Goal: Book appointment/travel/reservation

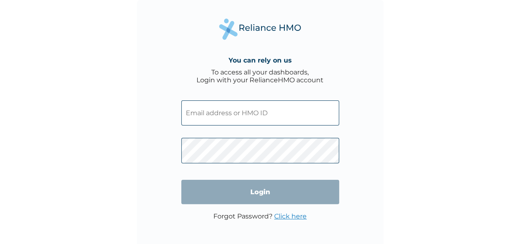
type input "[EMAIL_ADDRESS][DOMAIN_NAME]"
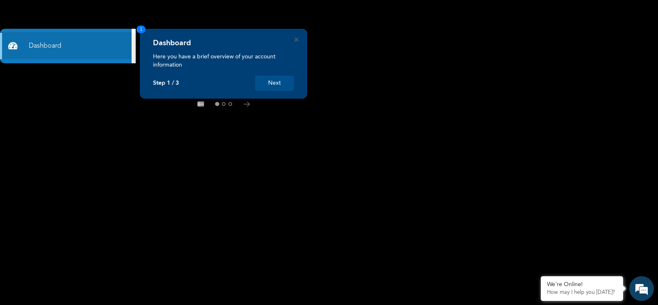
click at [282, 83] on button "Next" at bounding box center [274, 83] width 39 height 15
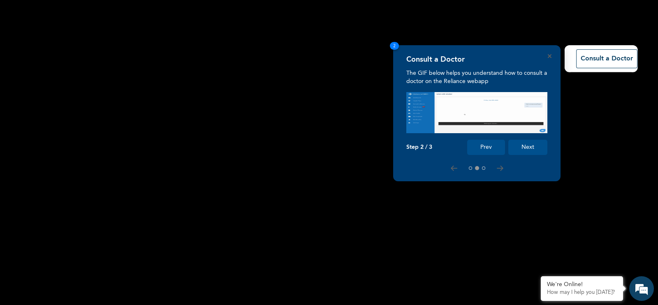
click at [541, 149] on button "Next" at bounding box center [527, 147] width 39 height 15
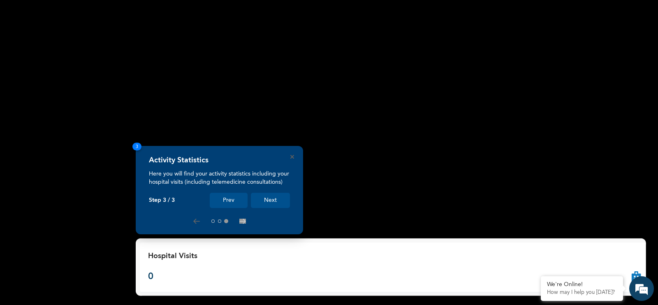
click at [278, 201] on button "Next" at bounding box center [270, 200] width 39 height 15
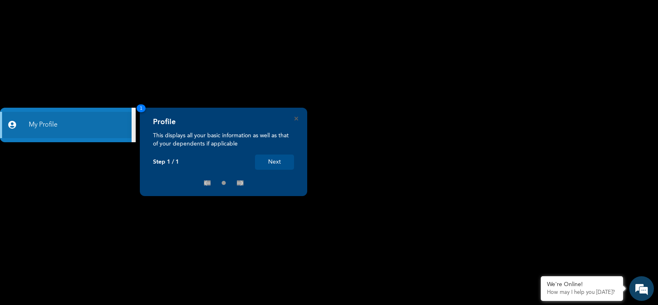
click at [287, 163] on button "Next" at bounding box center [274, 162] width 39 height 15
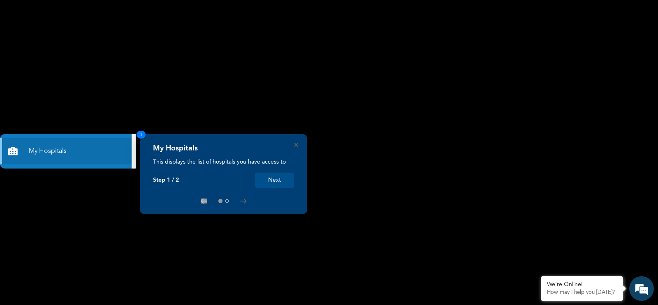
click at [273, 183] on button "Next" at bounding box center [274, 180] width 39 height 15
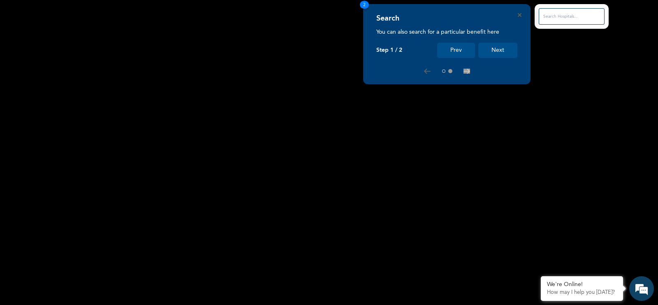
click at [498, 53] on button "Next" at bounding box center [497, 50] width 39 height 15
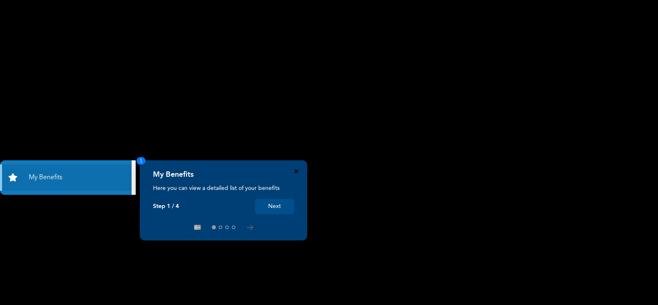
click at [296, 170] on icon "Close" at bounding box center [296, 171] width 4 height 4
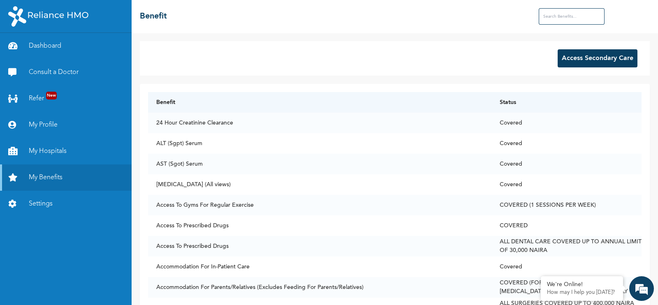
click at [579, 65] on button "Access Secondary Care" at bounding box center [598, 58] width 80 height 18
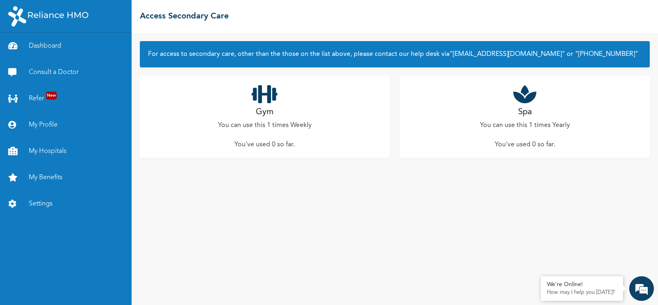
click at [530, 122] on p "You can use this 1 times Yearly" at bounding box center [525, 125] width 90 height 10
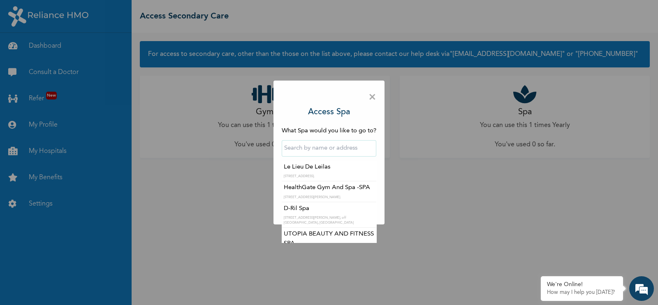
click at [323, 148] on input "text" at bounding box center [329, 148] width 95 height 16
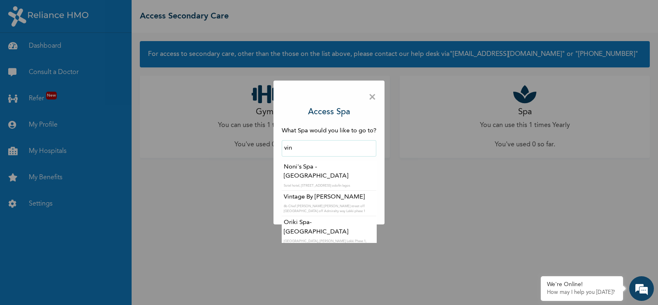
type input "Vintage By Naomie Spa"
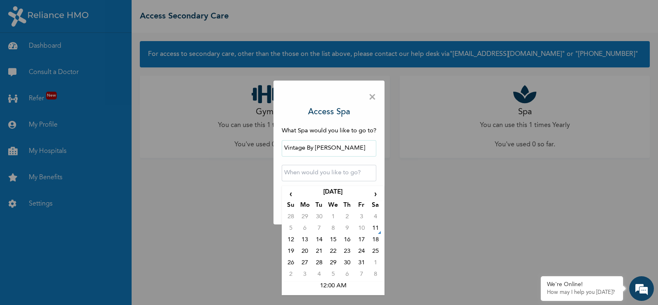
click at [342, 176] on input "text" at bounding box center [329, 173] width 95 height 16
click at [292, 239] on td "12" at bounding box center [291, 242] width 14 height 12
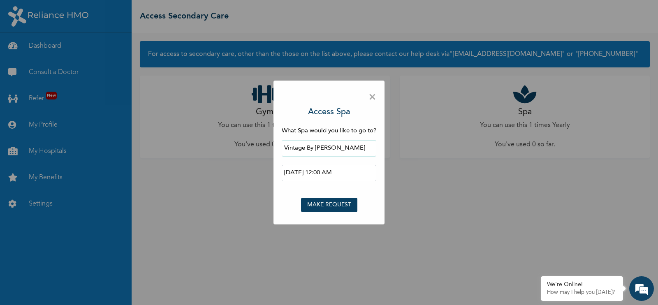
click at [349, 172] on input "2025-10-12 12:00 AM" at bounding box center [329, 173] width 95 height 16
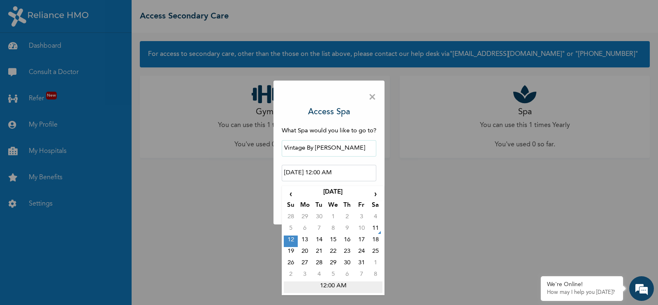
click at [335, 287] on td "12:00 AM" at bounding box center [333, 288] width 99 height 12
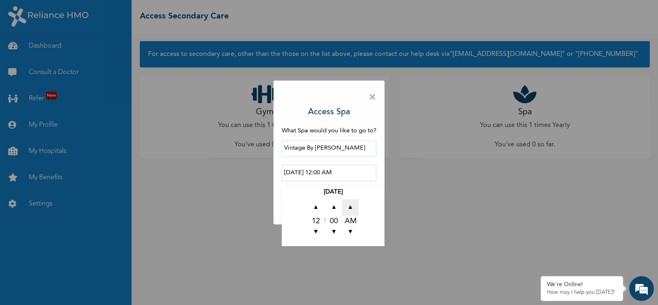
click at [350, 208] on span "▲" at bounding box center [350, 207] width 16 height 16
click at [313, 210] on span "▲" at bounding box center [316, 207] width 16 height 16
click at [318, 209] on span "▲" at bounding box center [316, 207] width 16 height 16
type input "2025-10-12 02:00 PM"
click at [380, 161] on div "× Access Spa What Spa would you like to go to? Vintage By Naomie Spa 2025-10-12…" at bounding box center [328, 153] width 111 height 144
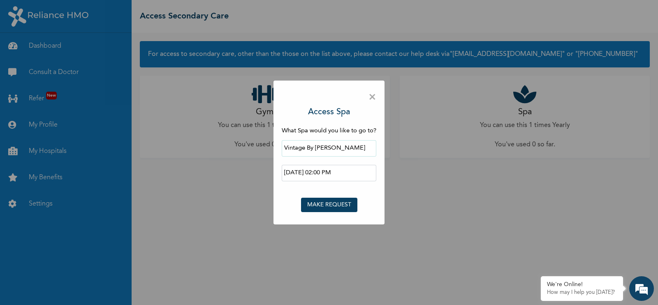
click at [334, 206] on button "MAKE REQUEST" at bounding box center [329, 205] width 56 height 14
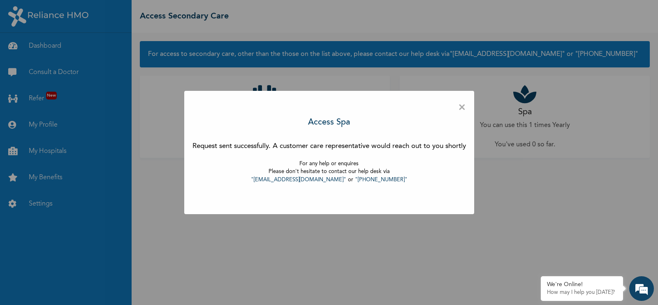
click at [463, 109] on span "×" at bounding box center [462, 107] width 8 height 17
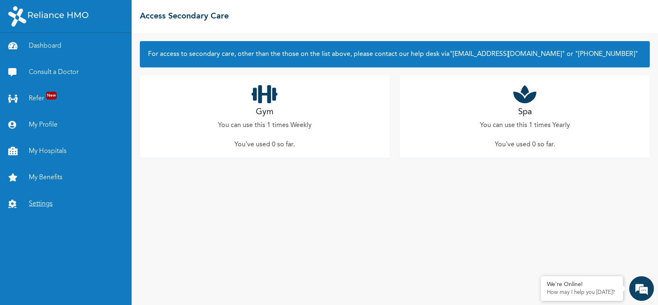
click at [42, 202] on link "Settings" at bounding box center [66, 204] width 132 height 26
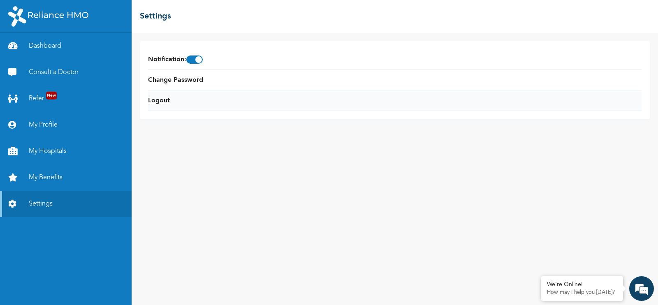
click at [167, 99] on link "Logout" at bounding box center [159, 101] width 22 height 10
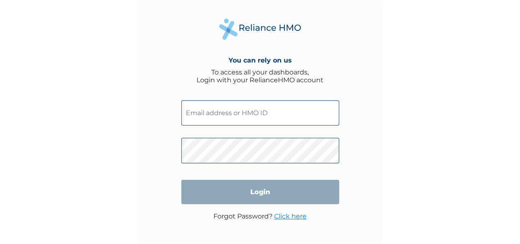
type input "[EMAIL_ADDRESS][DOMAIN_NAME]"
